Goal: Information Seeking & Learning: Find specific fact

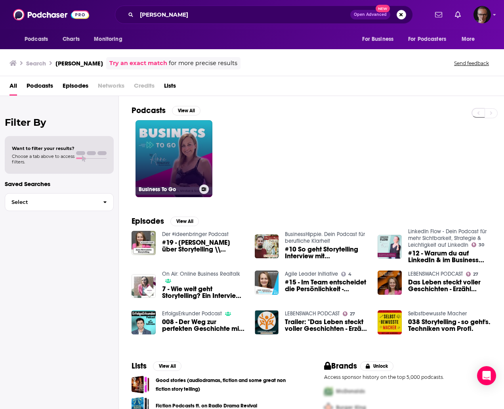
click at [180, 162] on link "Business To Go" at bounding box center [174, 158] width 77 height 77
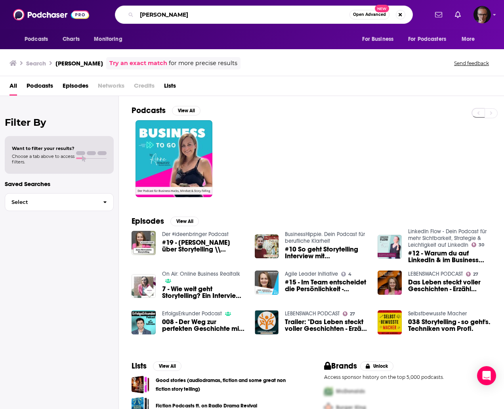
click at [210, 14] on input "anne howanietz" at bounding box center [243, 14] width 213 height 13
type input "slatco sterzenbach"
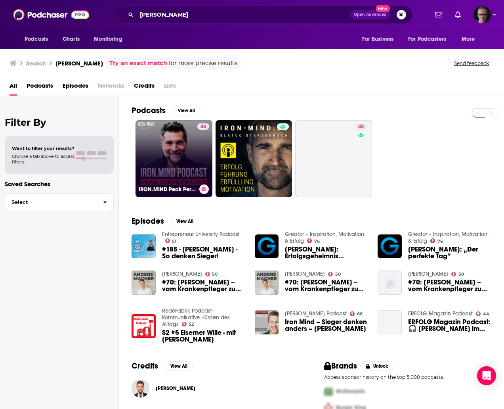
click at [182, 170] on link "48 IRON.MIND Peak Performance Podcast für Unternehmer und Selbstständige" at bounding box center [174, 158] width 77 height 77
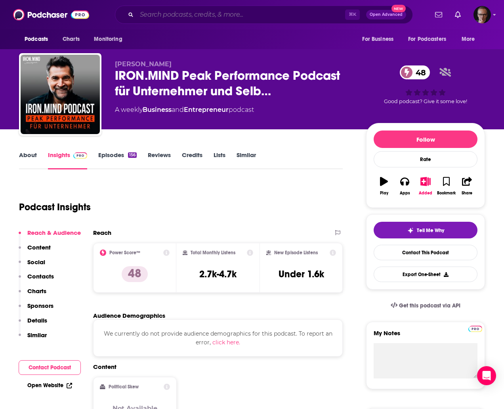
click at [282, 15] on input "Search podcasts, credits, & more..." at bounding box center [241, 14] width 208 height 13
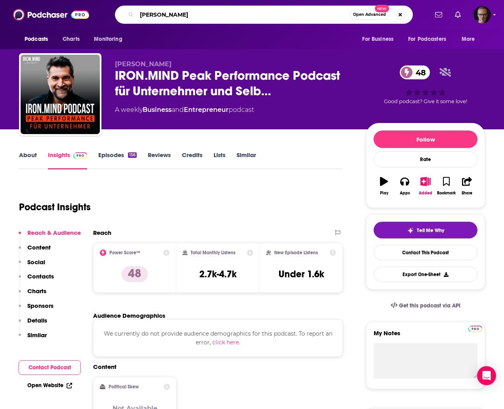
type input "[PERSON_NAME]"
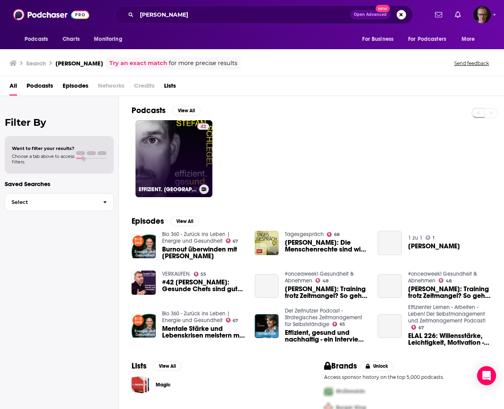
click at [178, 164] on link "42 EFFIZIENT. GESUND. NACHHALTIG. für mehr Motivation I Willensstärke I Leichti…" at bounding box center [174, 158] width 77 height 77
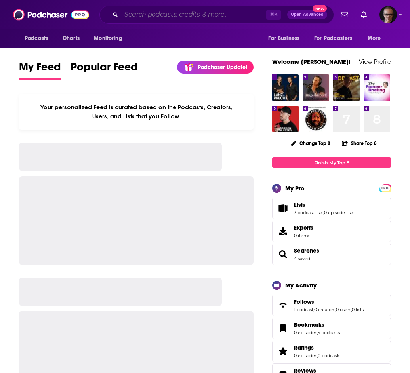
click at [149, 18] on input "Search podcasts, credits, & more..." at bounding box center [193, 14] width 145 height 13
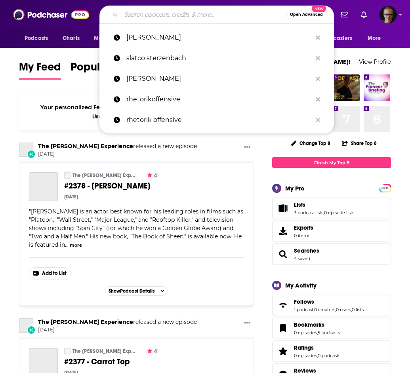
scroll to position [0, 0]
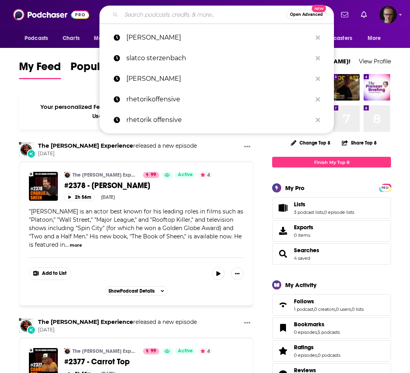
paste input "[PERSON_NAME]"
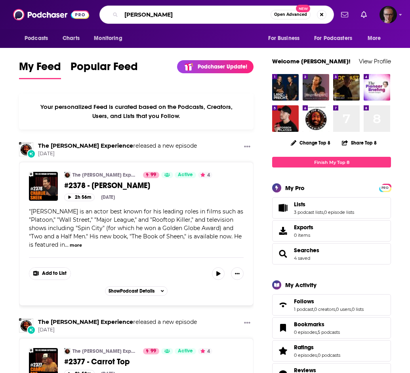
type input "[PERSON_NAME]"
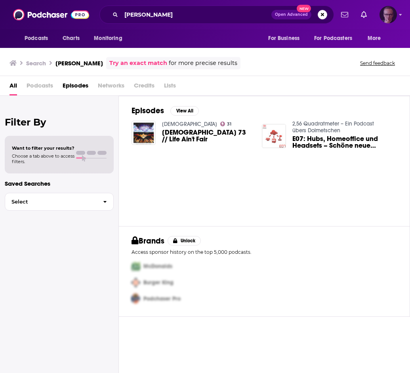
click at [395, 17] on img "Logged in as experts2podcasts" at bounding box center [388, 14] width 17 height 17
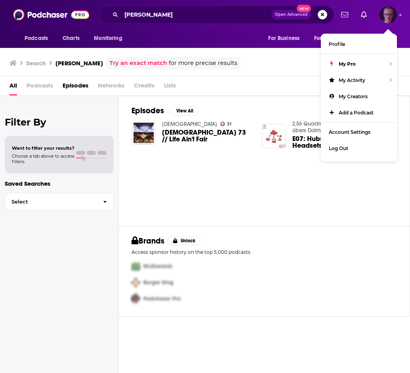
click at [395, 17] on img "Logged in as experts2podcasts" at bounding box center [388, 14] width 17 height 17
click at [195, 15] on input "[PERSON_NAME]" at bounding box center [196, 14] width 150 height 13
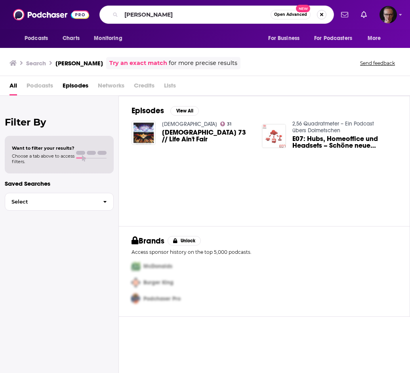
click at [322, 14] on button "Search podcasts, credits, & more..." at bounding box center [322, 15] width 10 height 10
